Goal: Find specific page/section: Find specific page/section

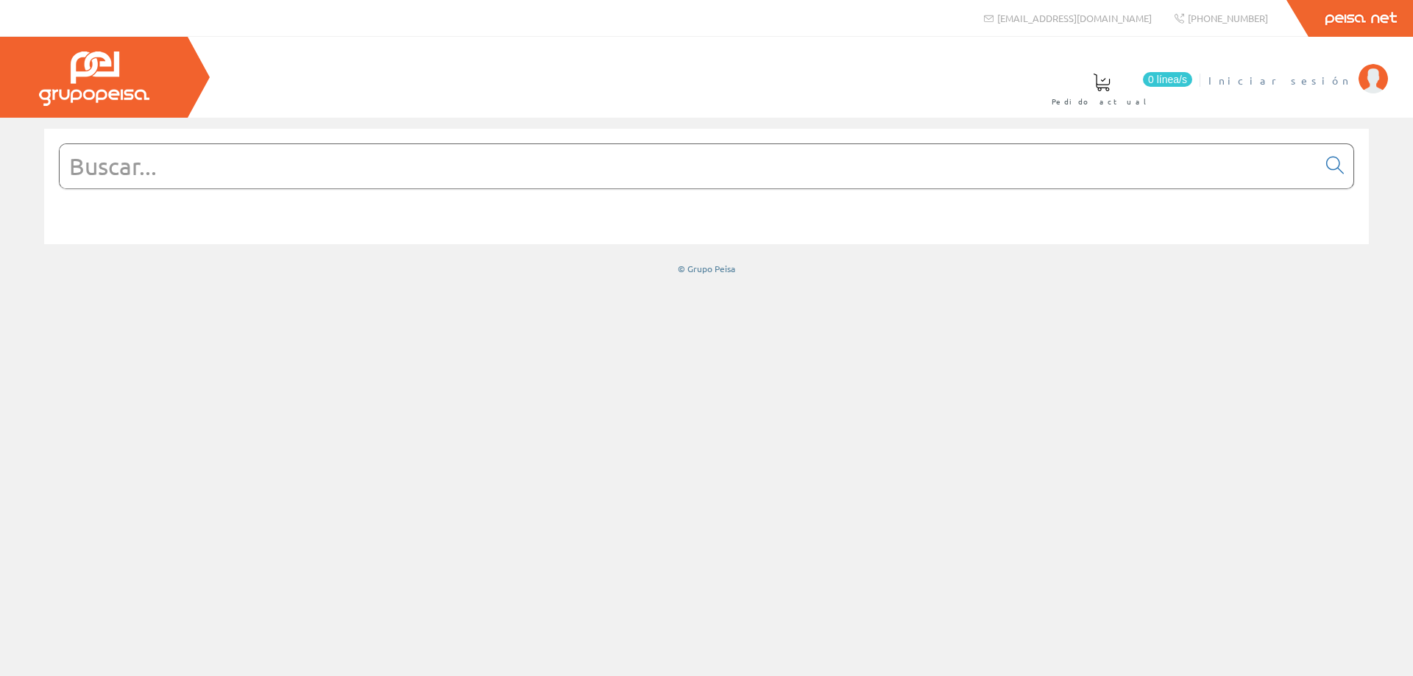
click at [1299, 90] on li "Iniciar sesión" at bounding box center [1298, 89] width 186 height 57
click at [1308, 81] on span "Iniciar sesión" at bounding box center [1279, 80] width 143 height 15
click at [523, 169] on input "text" at bounding box center [689, 166] width 1258 height 44
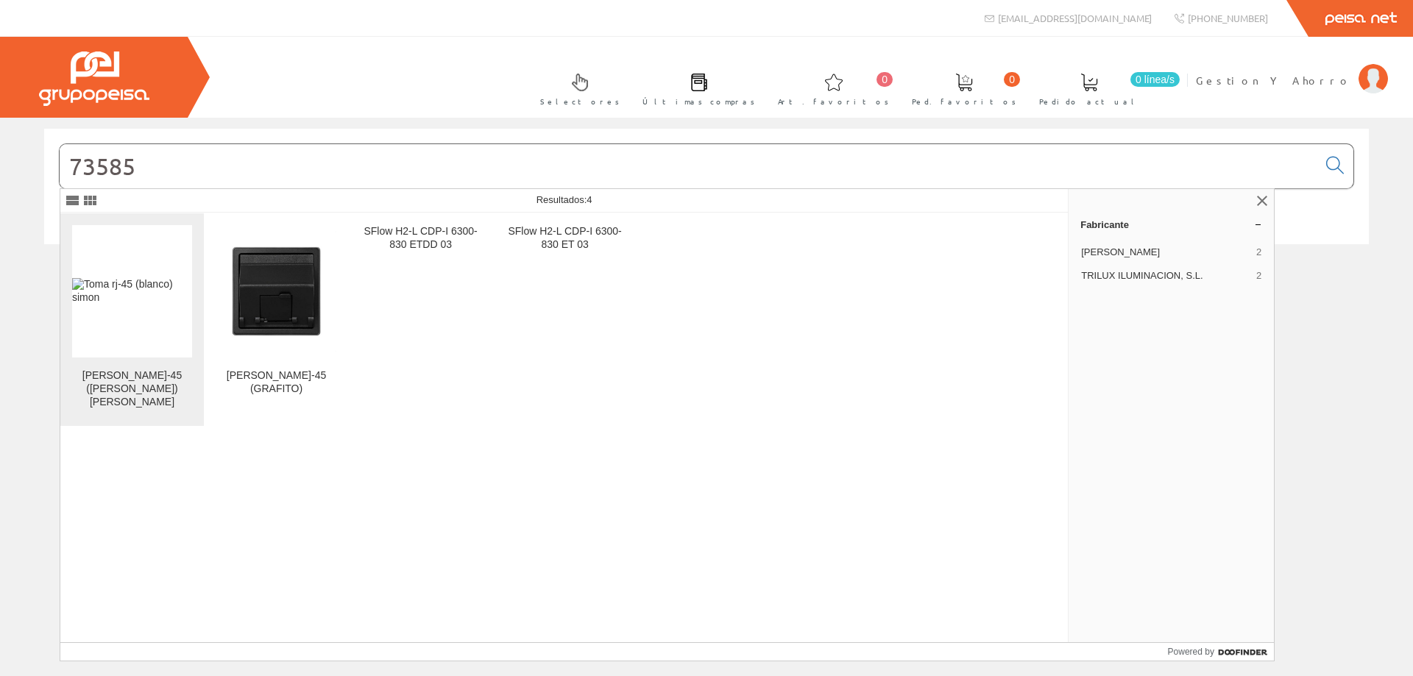
type input "73585"
click at [153, 271] on figure at bounding box center [132, 291] width 120 height 132
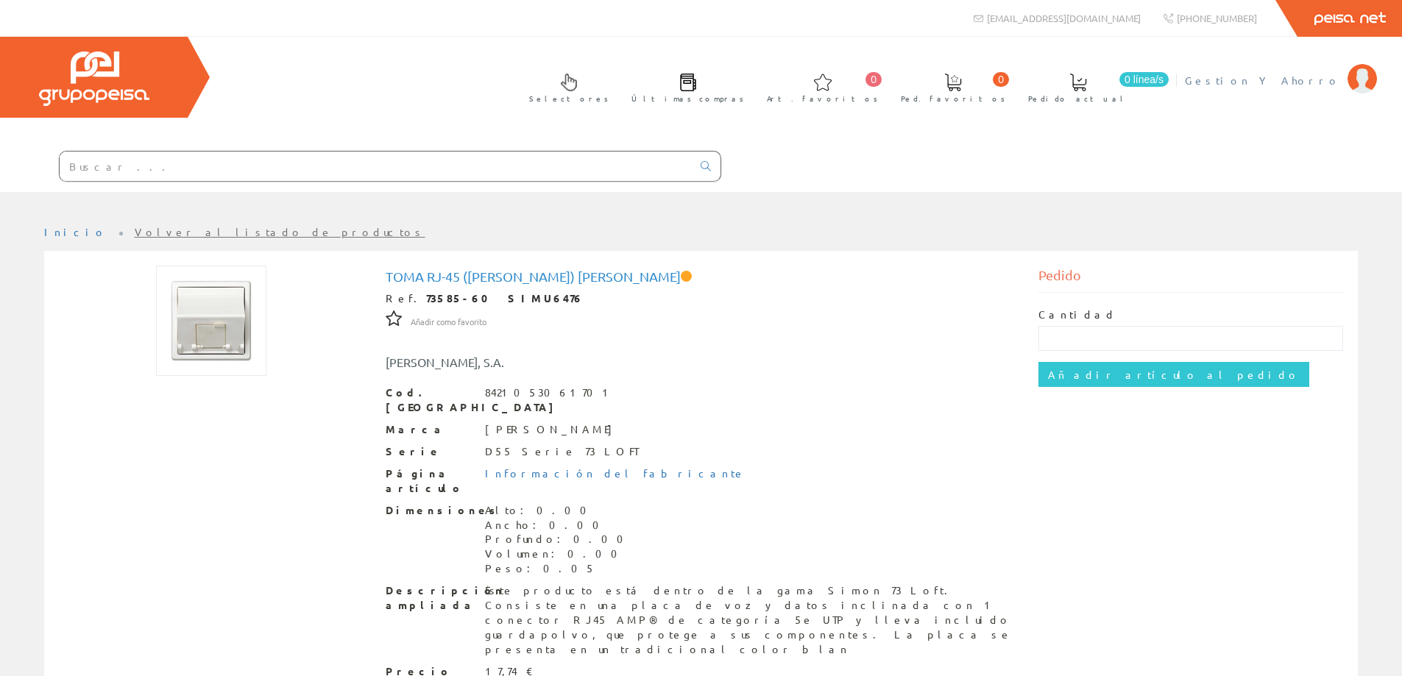
click at [1273, 79] on span "Gestion Y Ahorro" at bounding box center [1262, 80] width 155 height 15
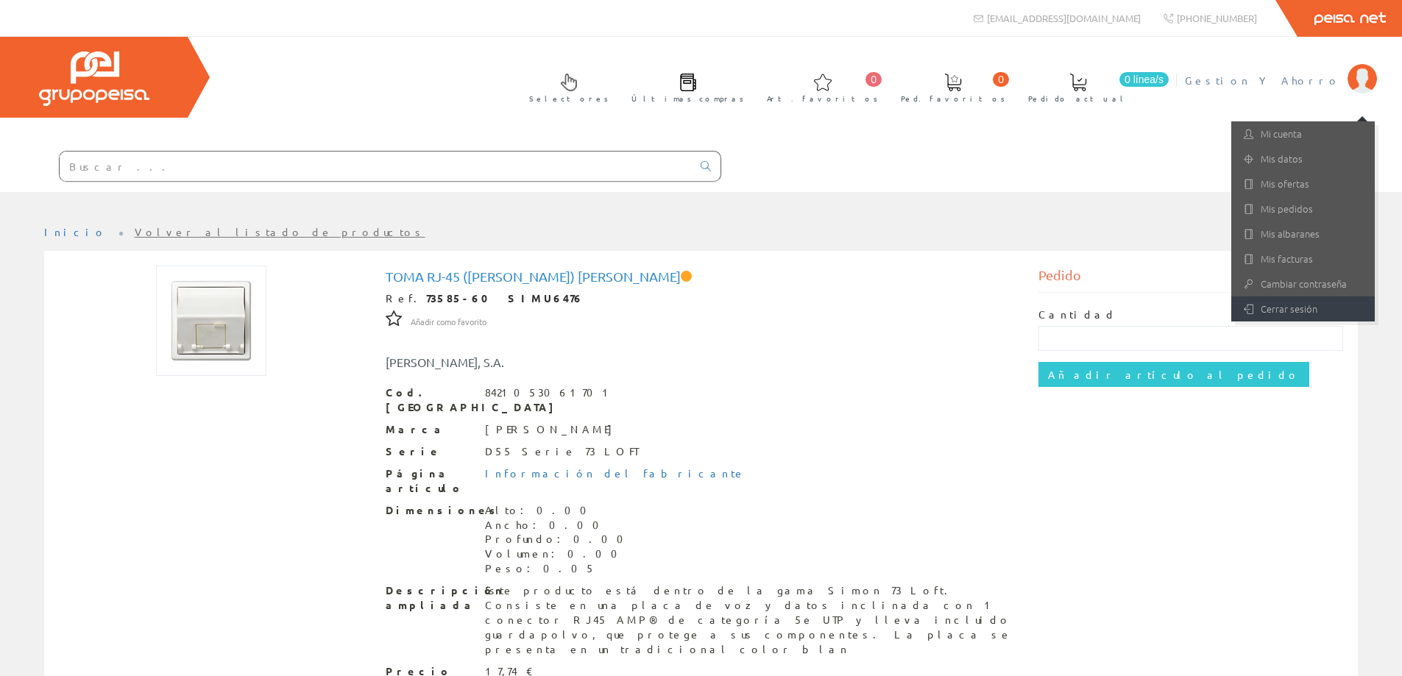
click at [1260, 305] on link "Cerrar sesión" at bounding box center [1302, 309] width 143 height 25
